Goal: Check status: Check status

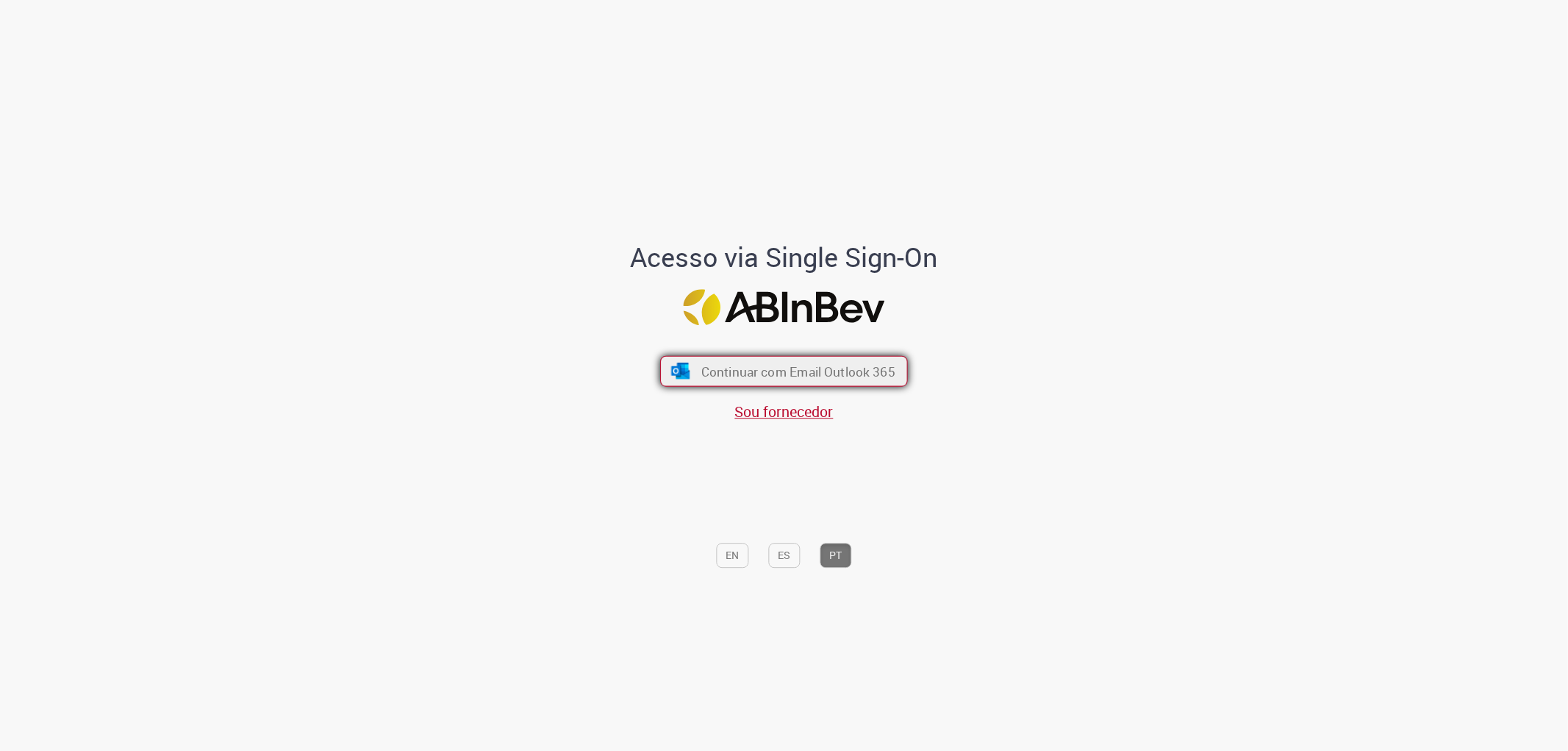
click at [715, 362] on span "Continuar com Email Outlook 365" at bounding box center [799, 370] width 194 height 17
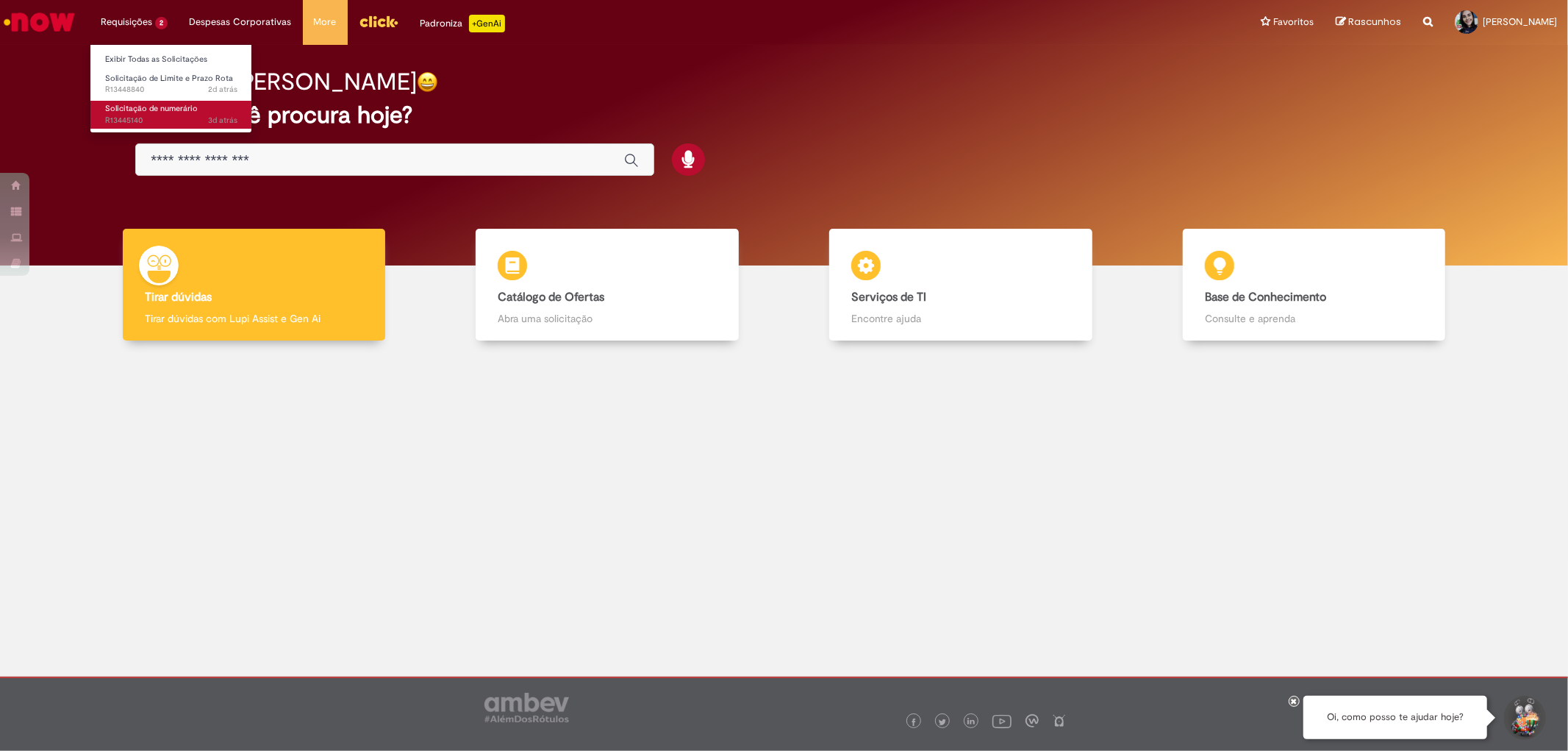
click at [165, 117] on span "3d atrás 3 dias atrás R13445140" at bounding box center [170, 120] width 132 height 12
